Goal: Find specific page/section: Find specific page/section

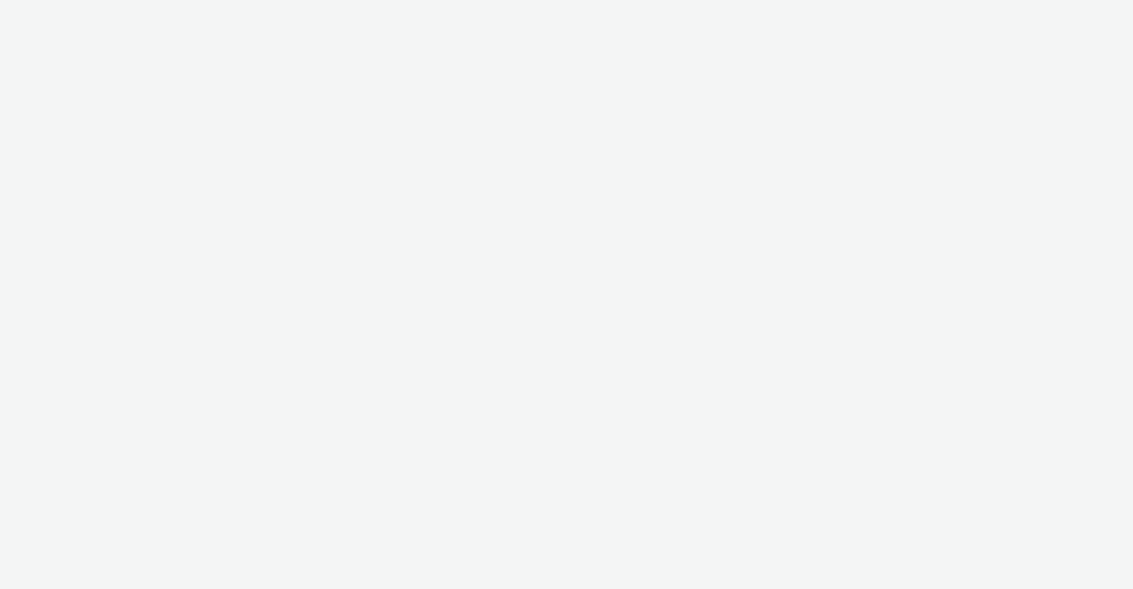
select select "4c78b9c7-59e7-46da-8e09-919edd96b454"
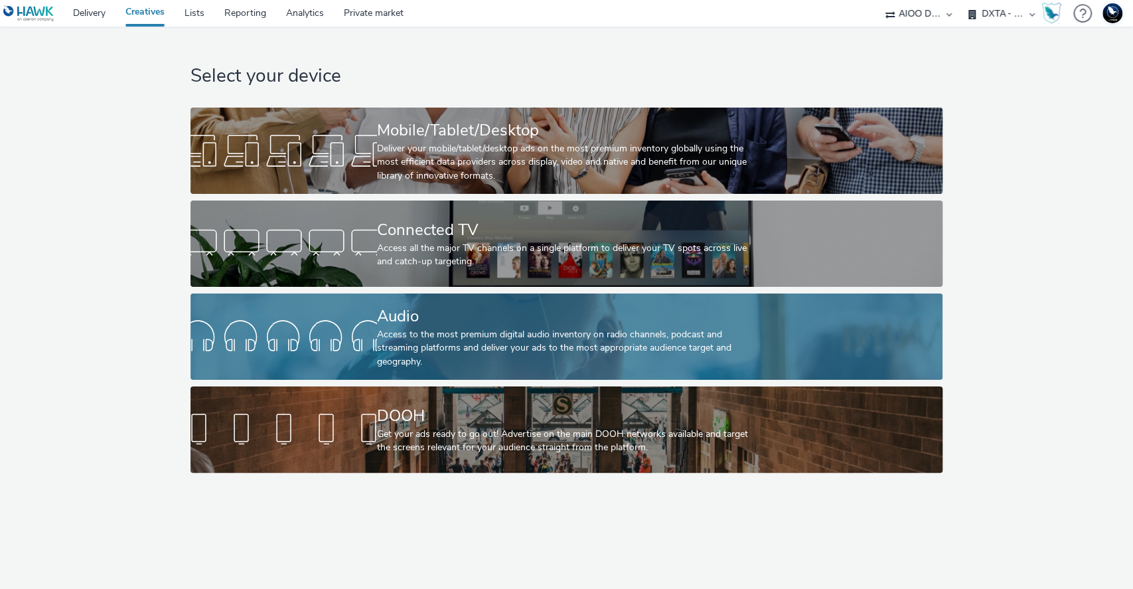
click at [460, 321] on div "Audio" at bounding box center [564, 316] width 374 height 23
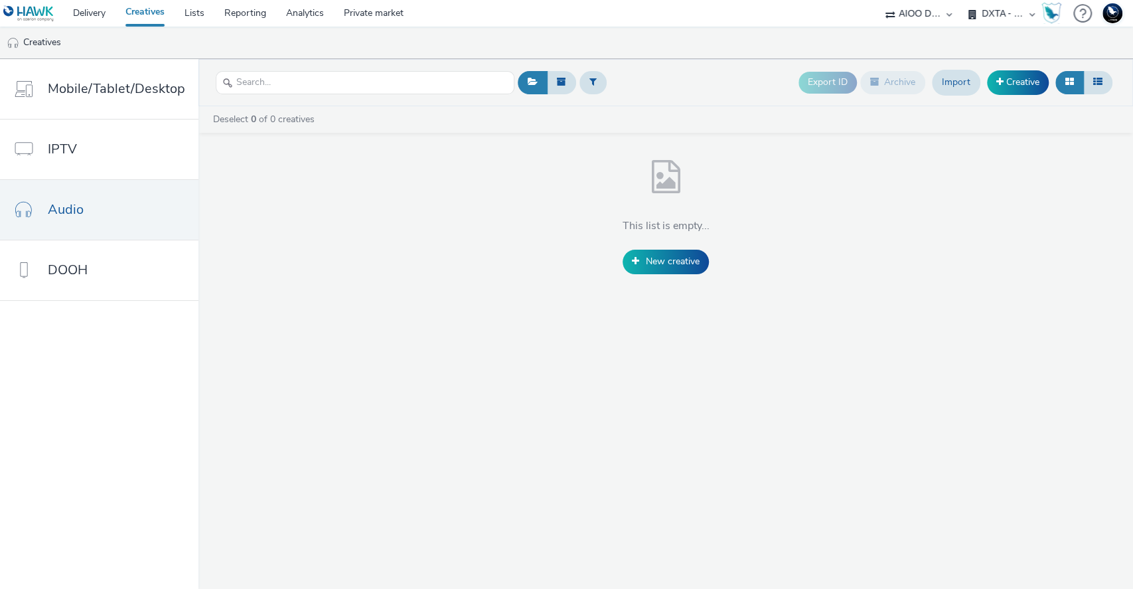
click at [1003, 13] on select "AIOO DSP DXTA - Group M DXTA - Hearts & Science DXTA - Initiative DXTA - Spark …" at bounding box center [1002, 13] width 80 height 27
select select "8283692f-e530-4bcc-af57-792382c035f9"
click at [962, 0] on select "AIOO DSP DXTA - Group M DXTA - Hearts & Science DXTA - Initiative DXTA - Spark …" at bounding box center [1002, 13] width 80 height 27
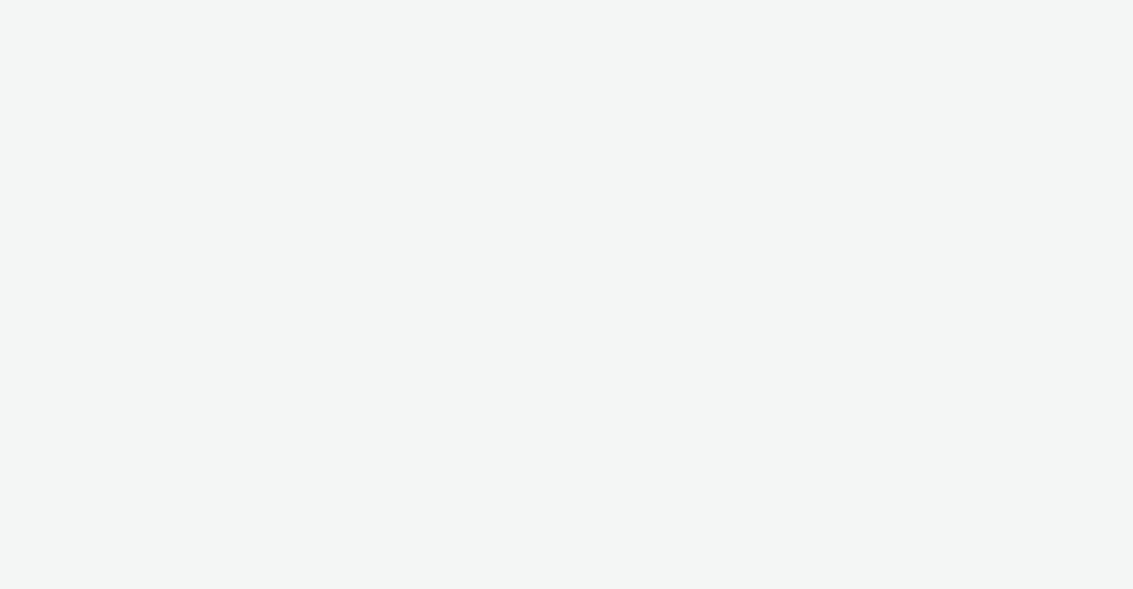
select select "4c78b9c7-59e7-46da-8e09-919edd96b454"
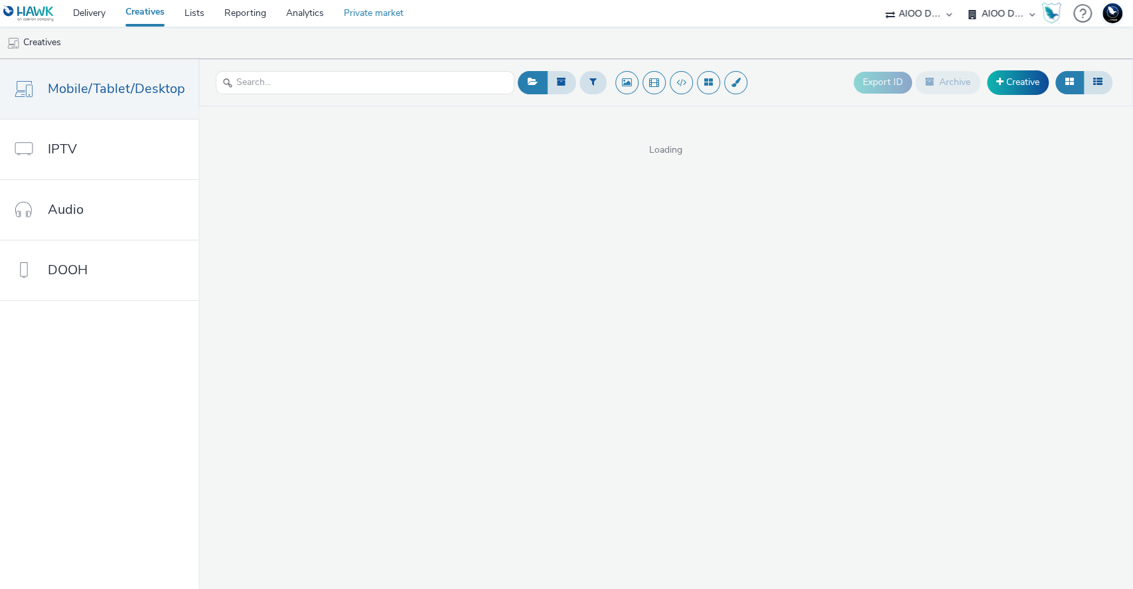
click at [372, 13] on link "Private market" at bounding box center [374, 13] width 80 height 27
